Goal: Transaction & Acquisition: Purchase product/service

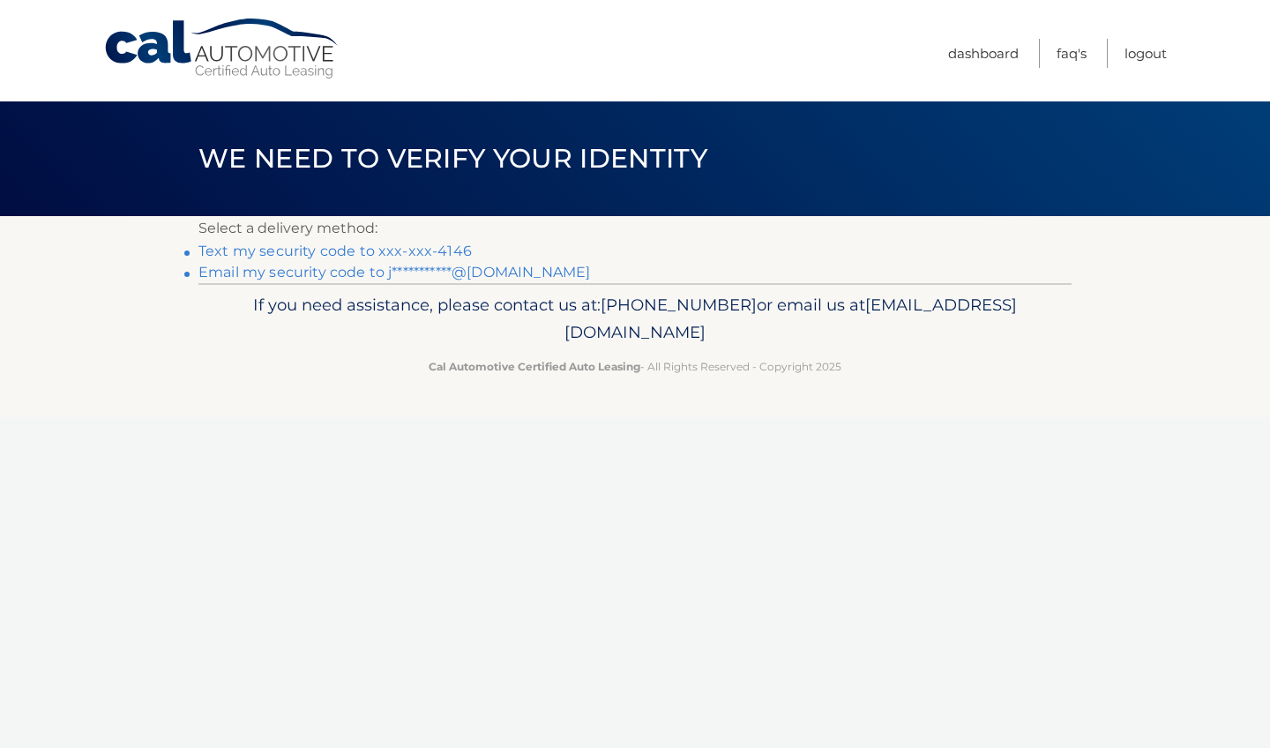
click at [365, 248] on link "Text my security code to xxx-xxx-4146" at bounding box center [336, 251] width 274 height 17
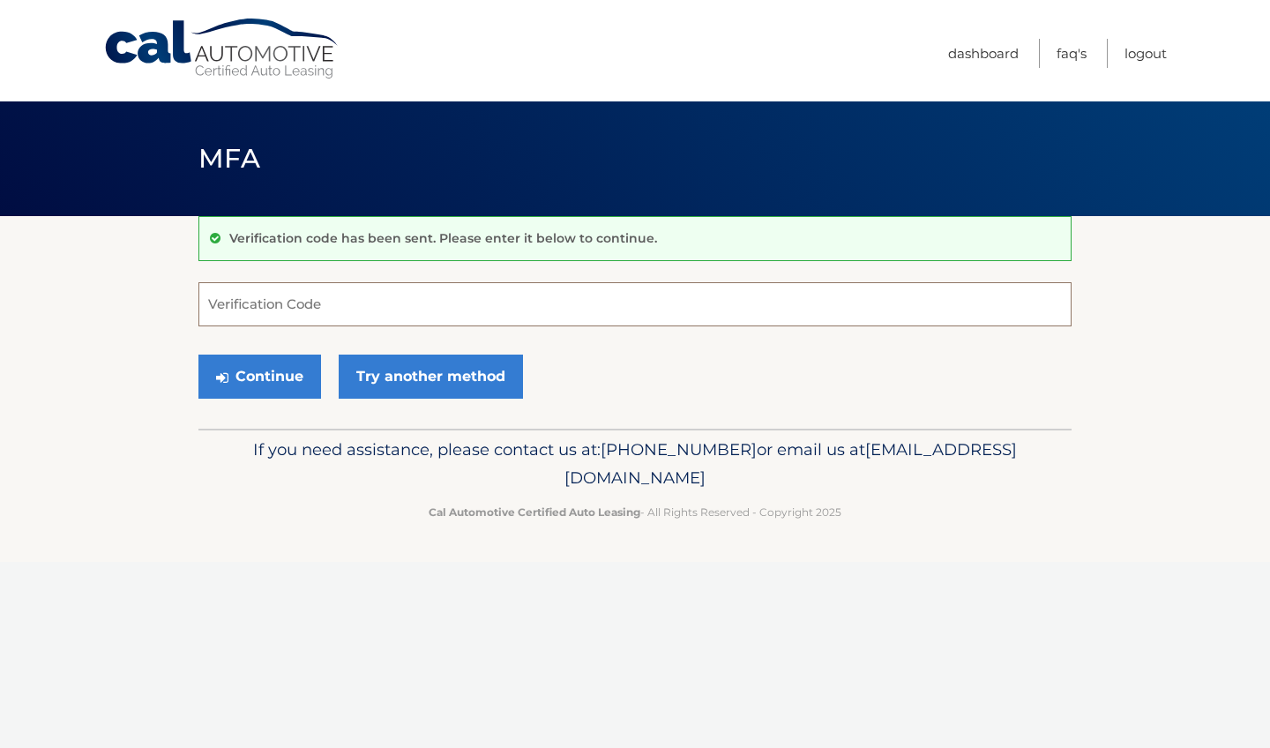
click at [274, 303] on input "Verification Code" at bounding box center [635, 304] width 873 height 44
type input "986211"
click at [266, 365] on button "Continue" at bounding box center [260, 377] width 123 height 44
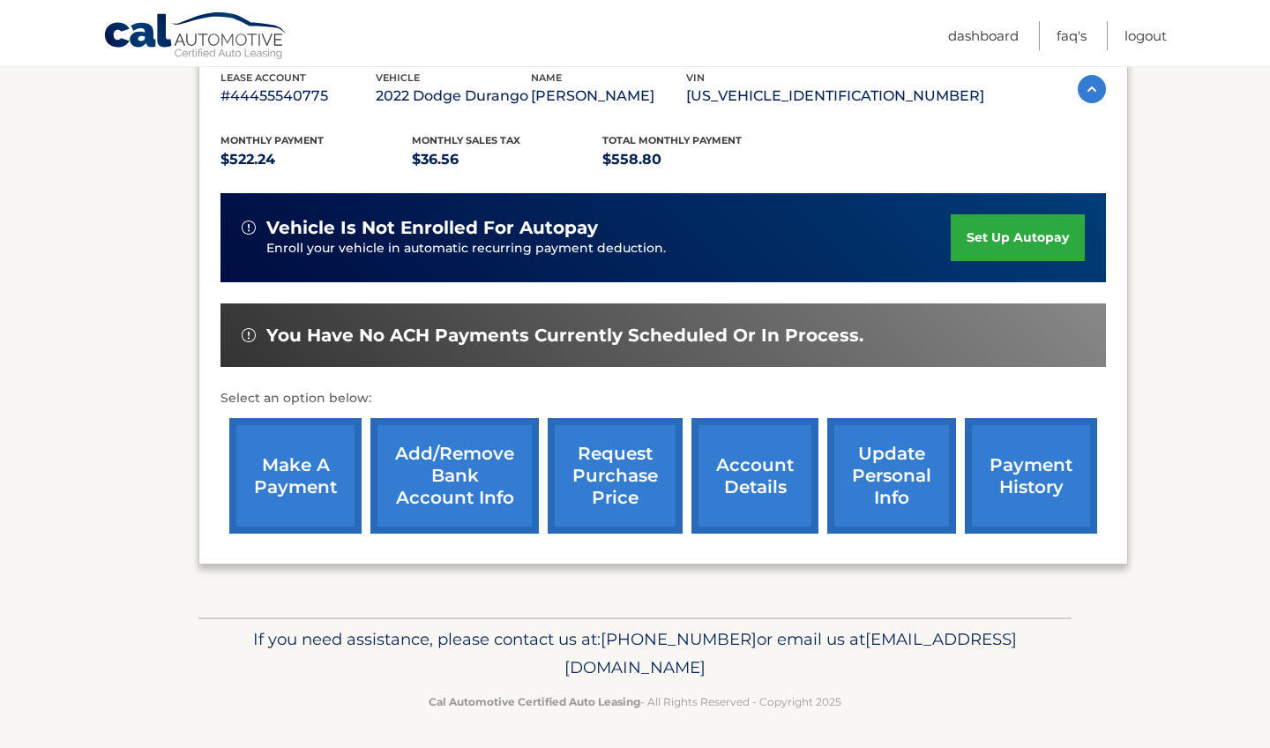
scroll to position [317, 0]
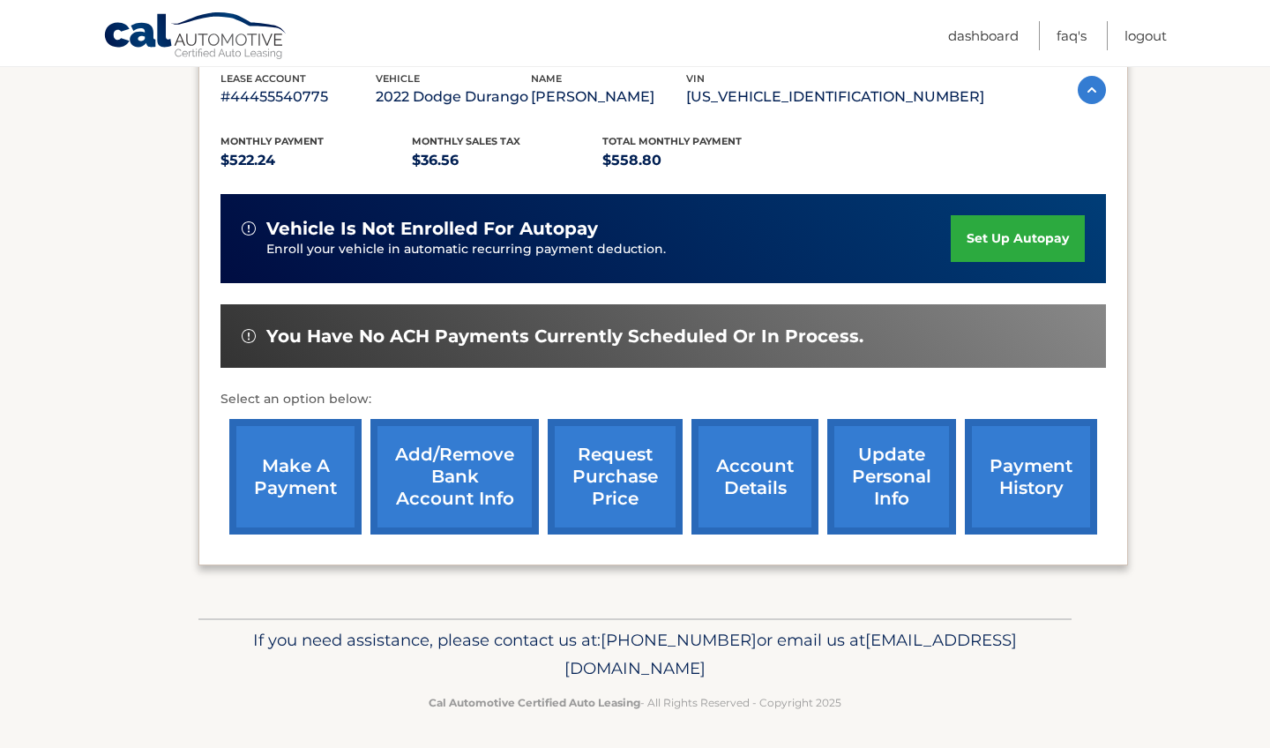
click at [273, 472] on link "make a payment" at bounding box center [295, 477] width 132 height 116
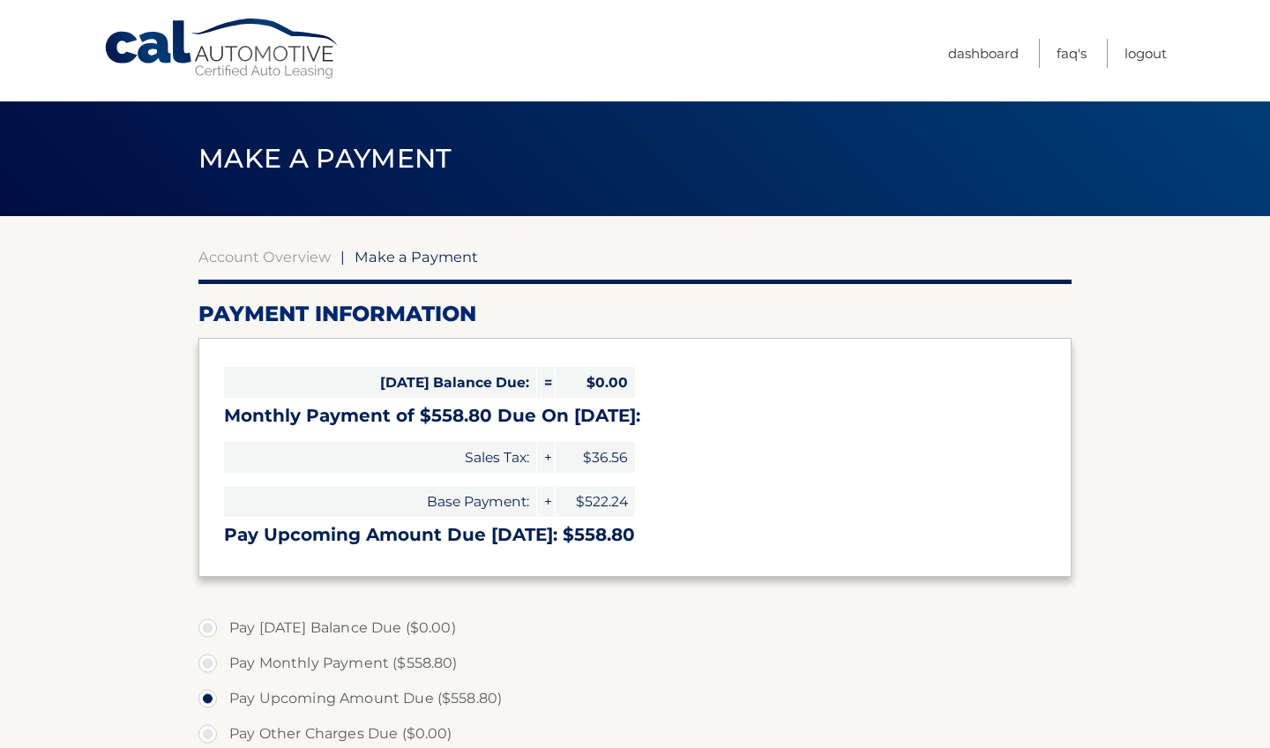
select select "YjM3YjU3MmYtNzc0YS00ZDQwLWI4ZWQtNjZmYmEwN2Y5ZTRj"
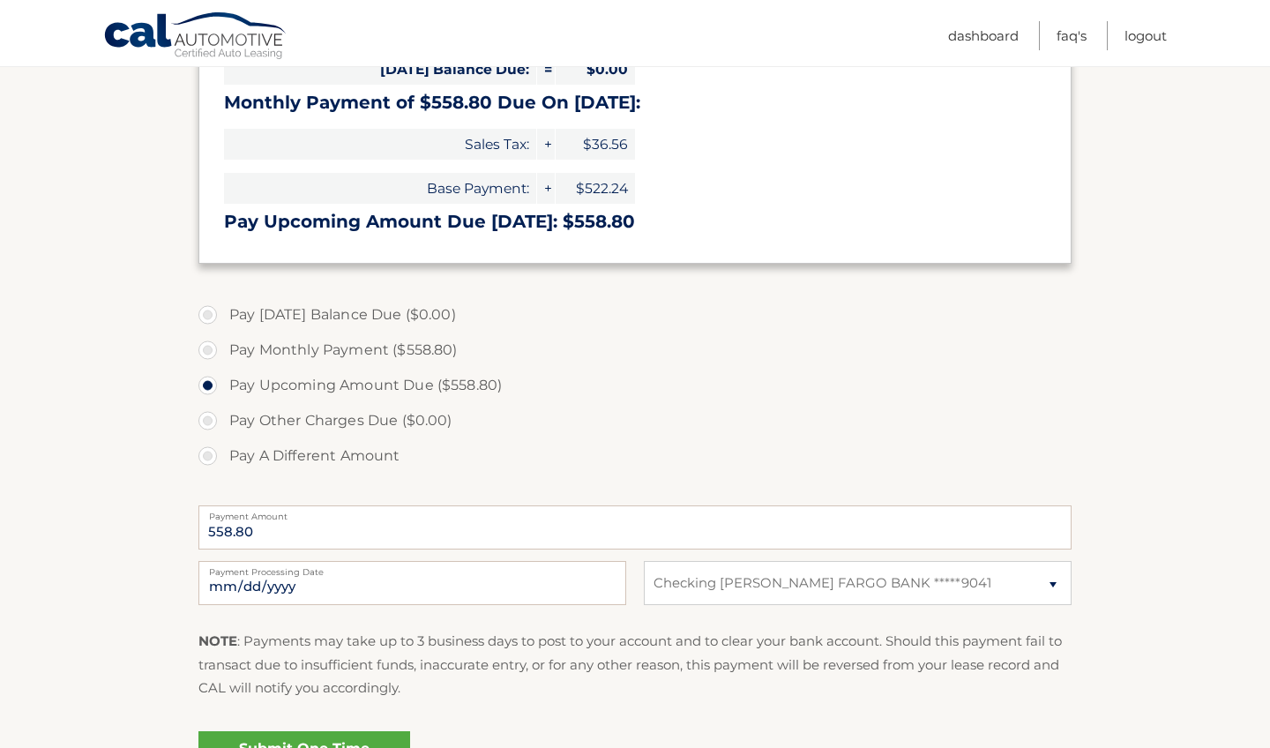
scroll to position [418, 0]
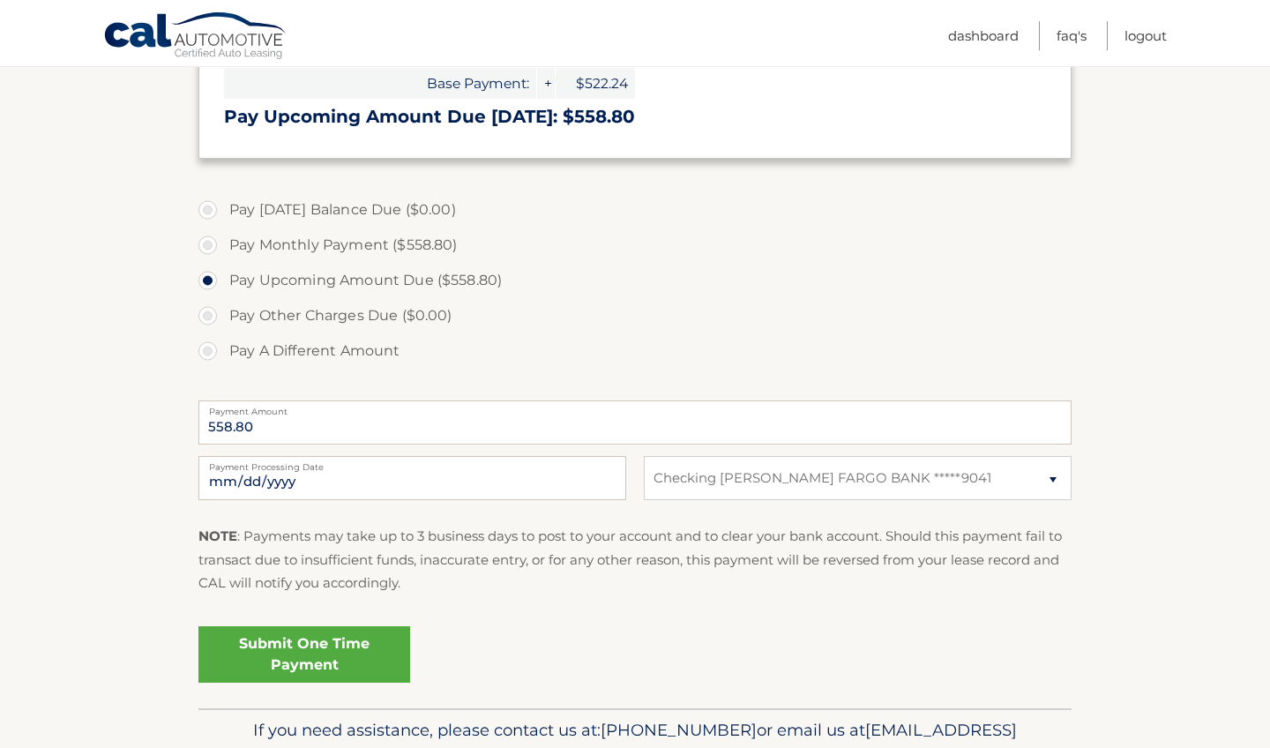
click at [306, 639] on link "Submit One Time Payment" at bounding box center [305, 654] width 212 height 56
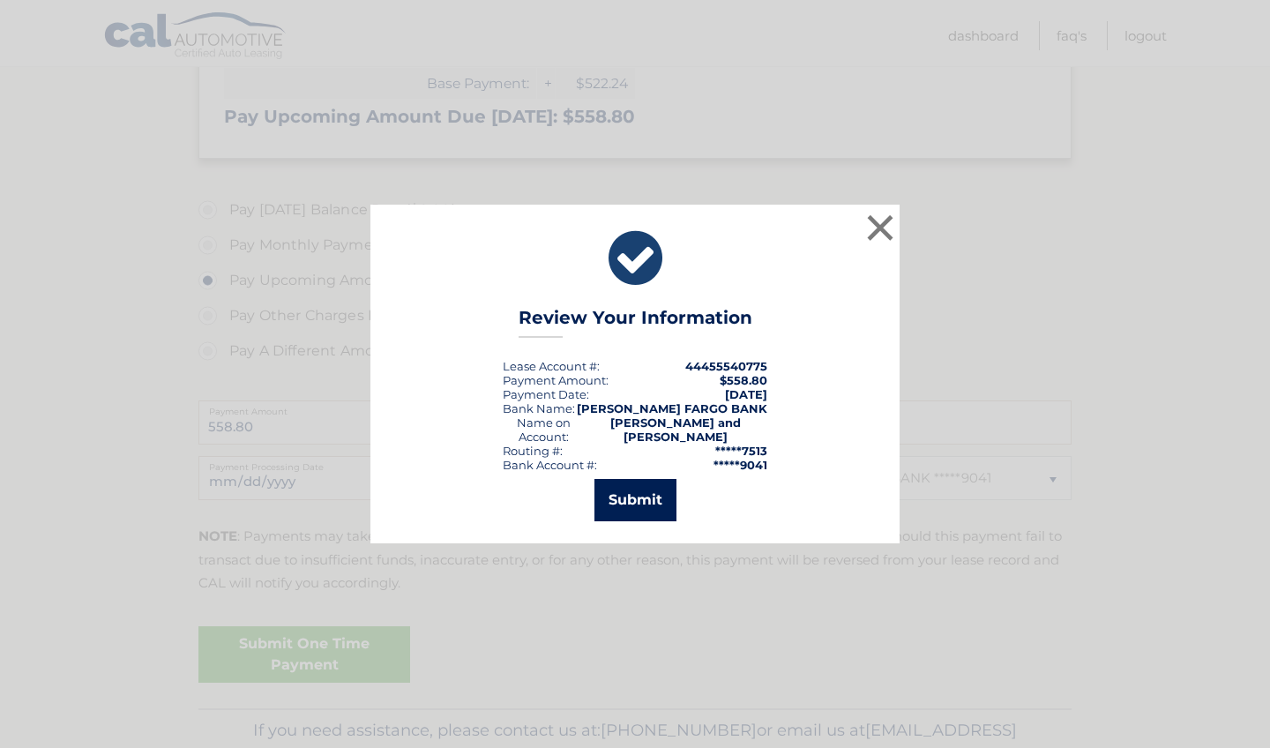
click at [638, 479] on button "Submit" at bounding box center [636, 500] width 82 height 42
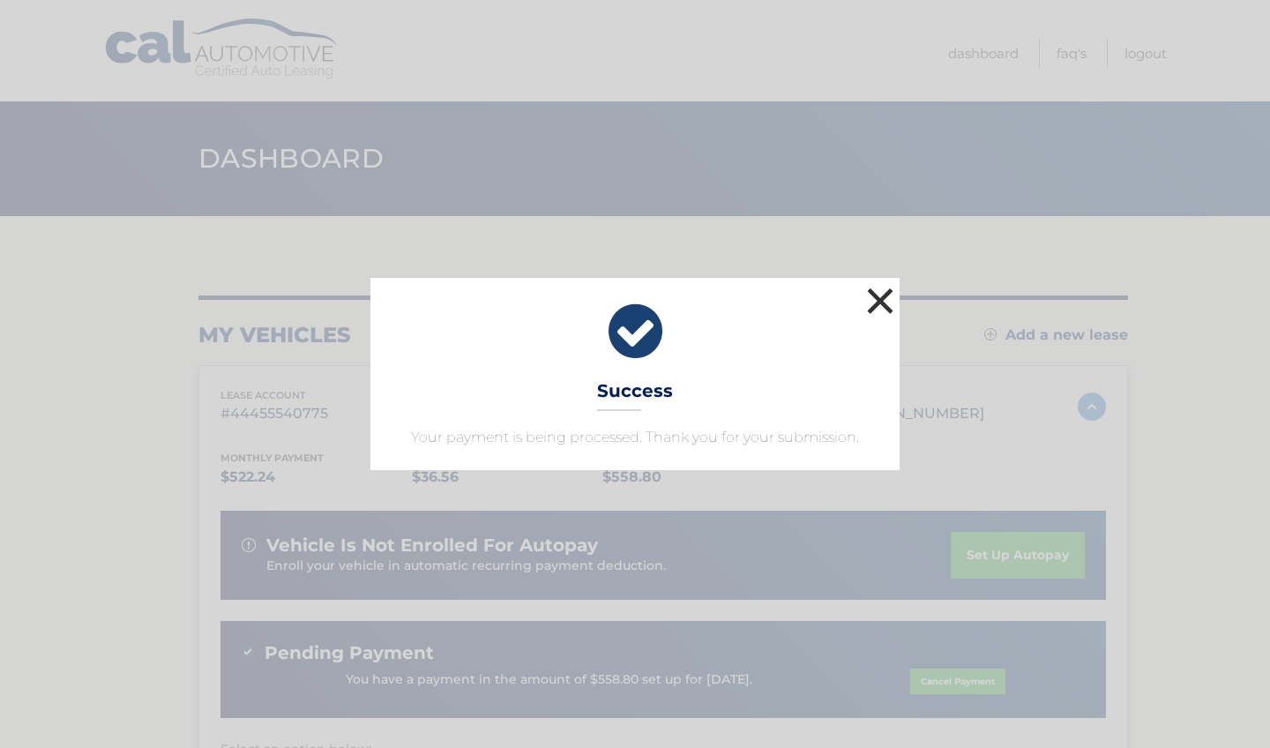
click at [881, 299] on button "×" at bounding box center [880, 300] width 35 height 35
